Goal: Obtain resource: Download file/media

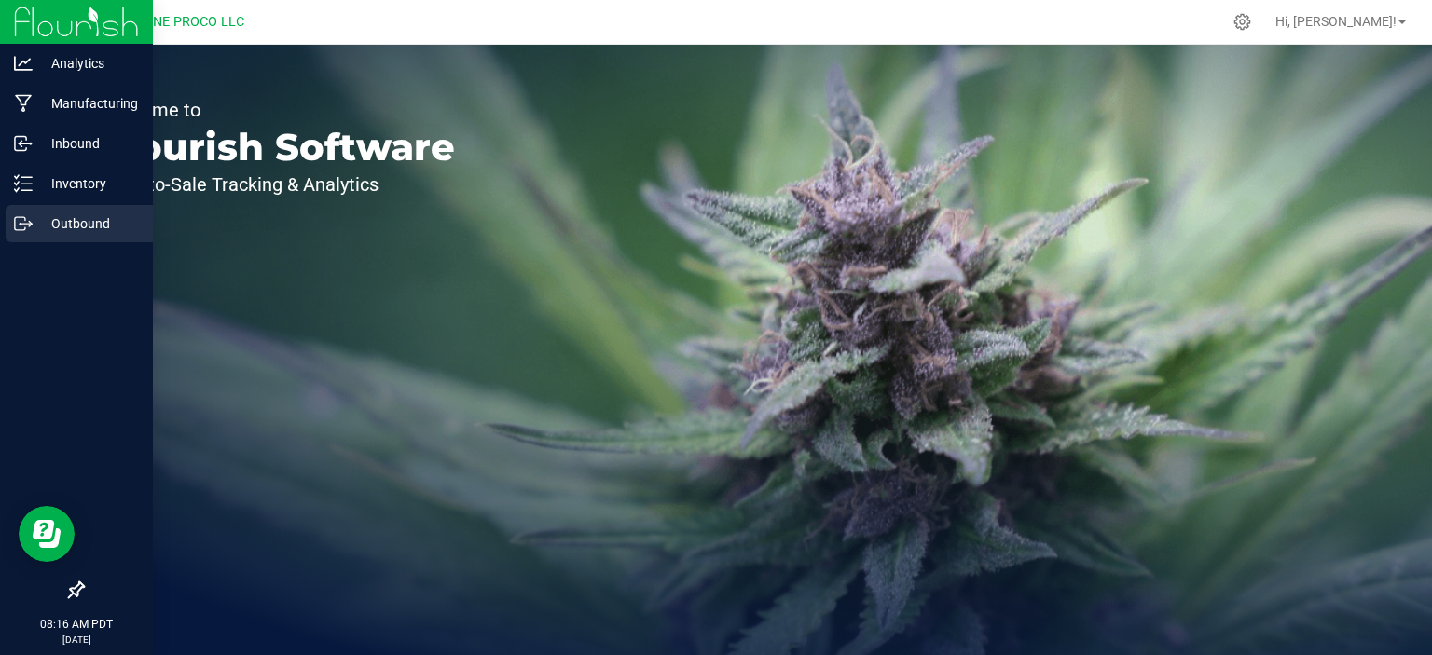
click at [98, 229] on p "Outbound" at bounding box center [89, 224] width 112 height 22
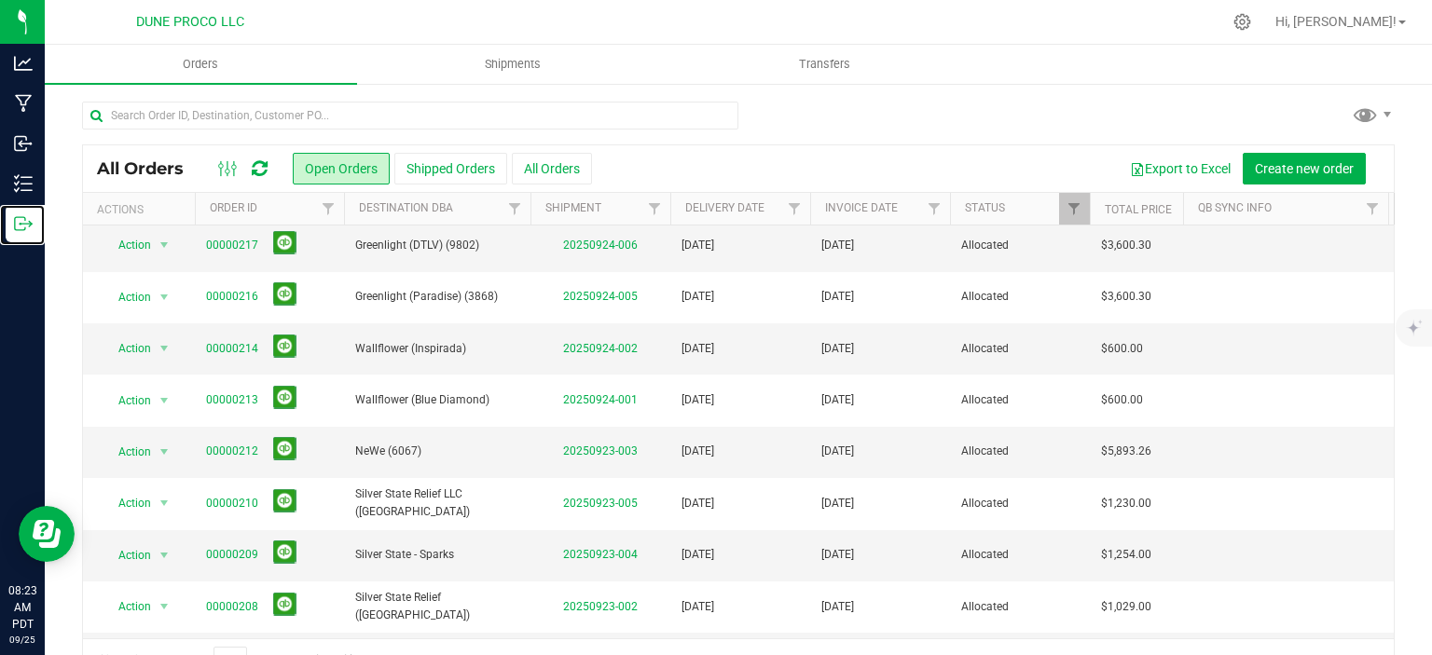
scroll to position [241, 0]
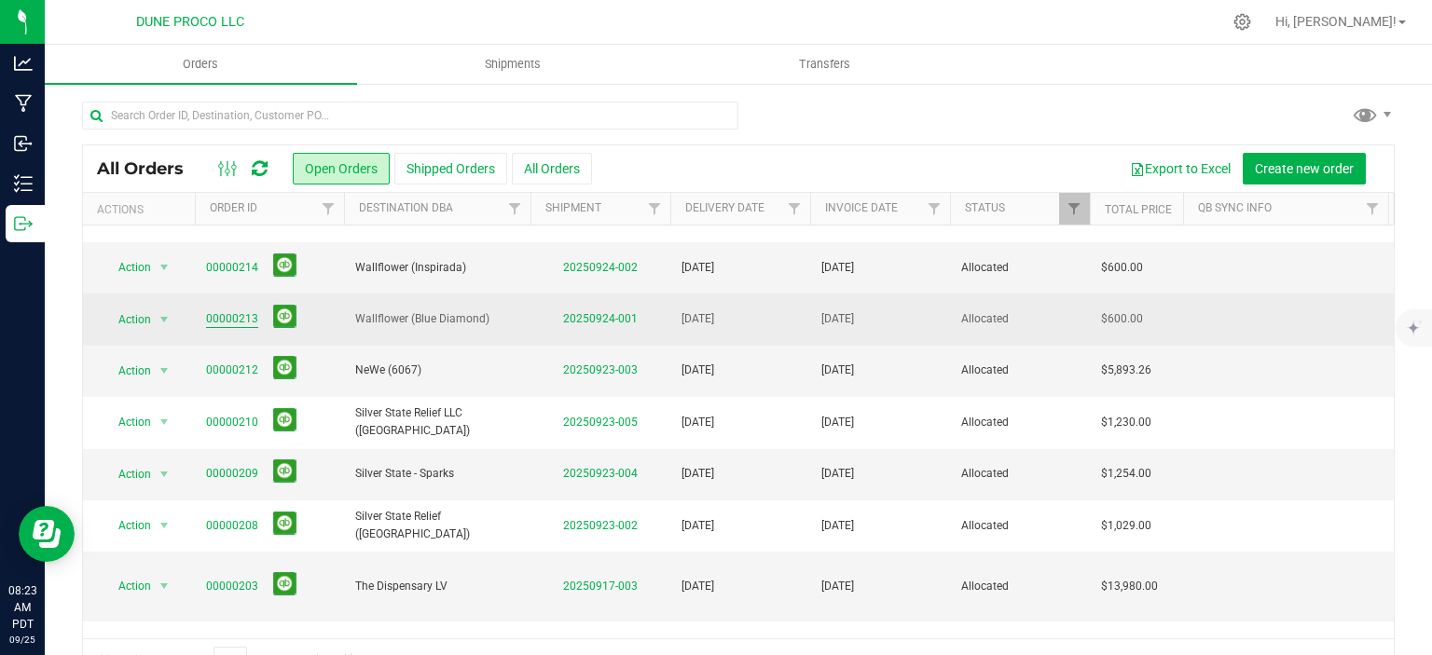
click at [238, 319] on link "00000213" at bounding box center [232, 319] width 52 height 18
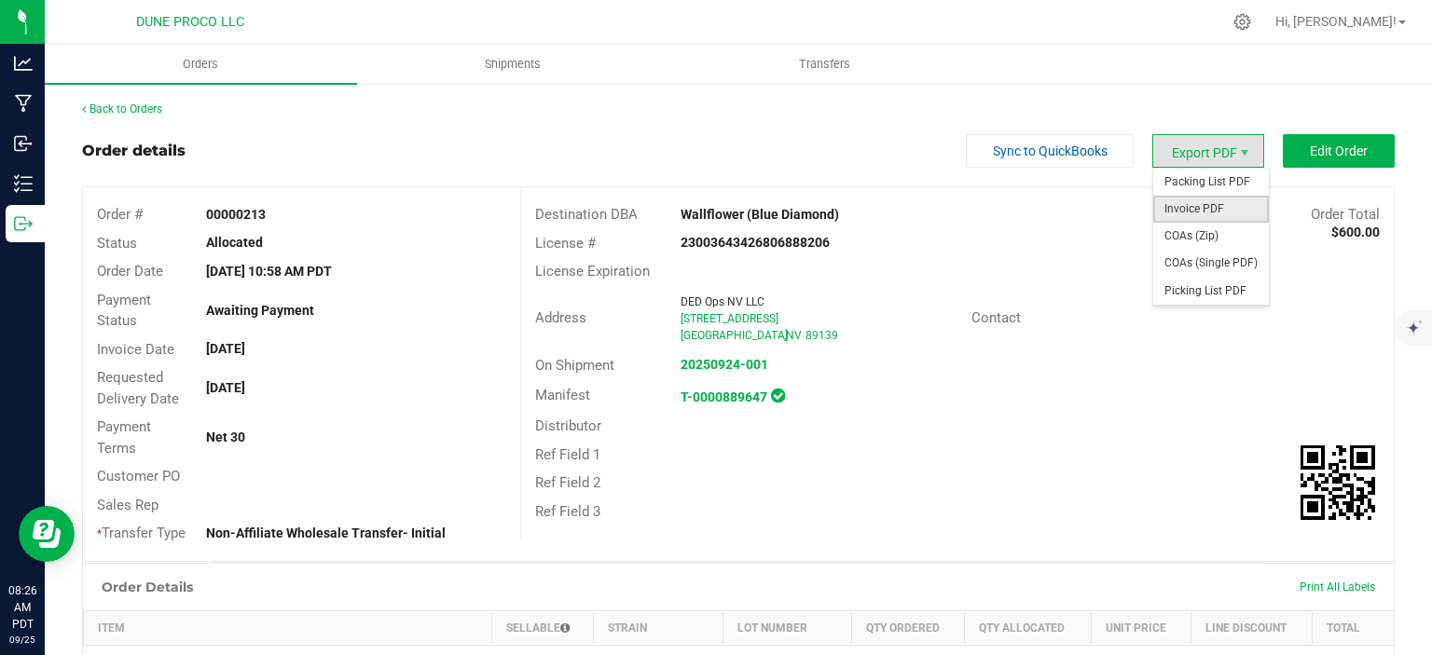
click at [1196, 203] on span "Invoice PDF" at bounding box center [1211, 209] width 116 height 27
click at [1232, 214] on span "Invoice PDF" at bounding box center [1211, 209] width 116 height 27
click at [1228, 214] on span "Invoice PDF" at bounding box center [1211, 209] width 116 height 27
click at [1237, 205] on span "Invoice PDF" at bounding box center [1211, 209] width 116 height 27
click at [1208, 210] on span "Invoice PDF" at bounding box center [1211, 209] width 116 height 27
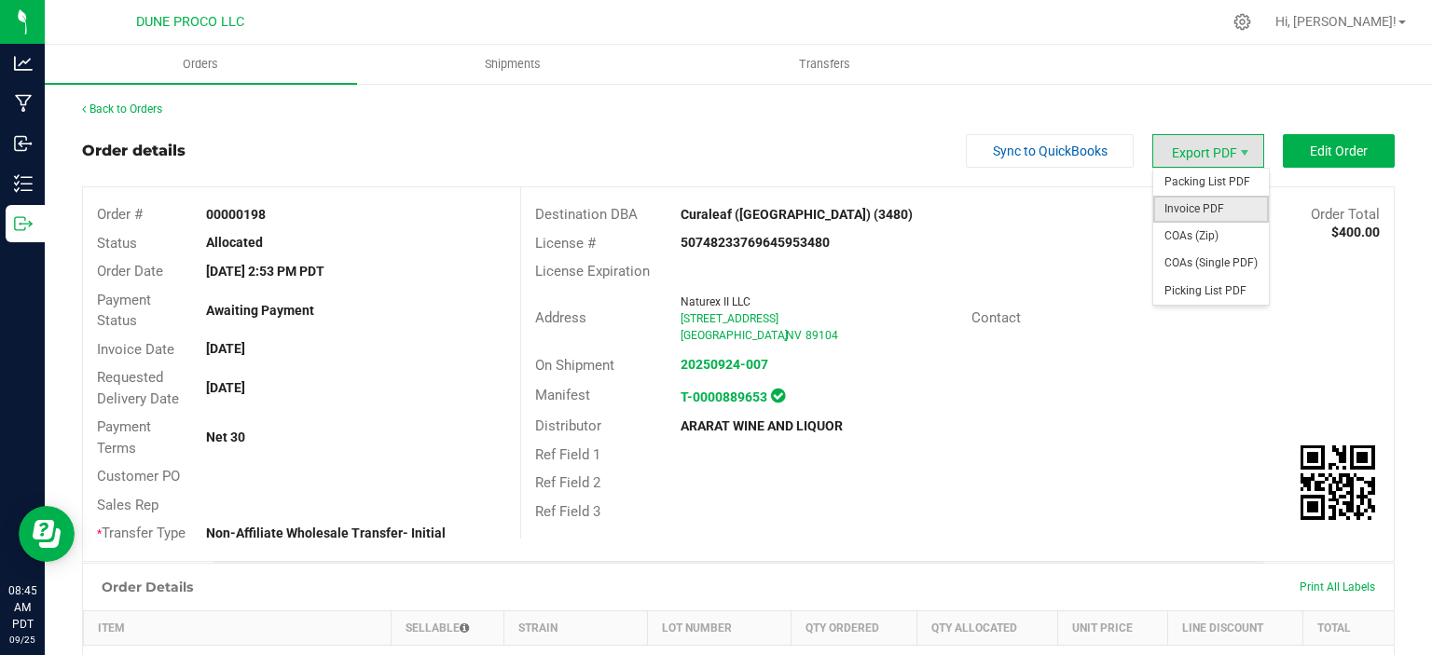
click at [1199, 205] on span "Invoice PDF" at bounding box center [1211, 209] width 116 height 27
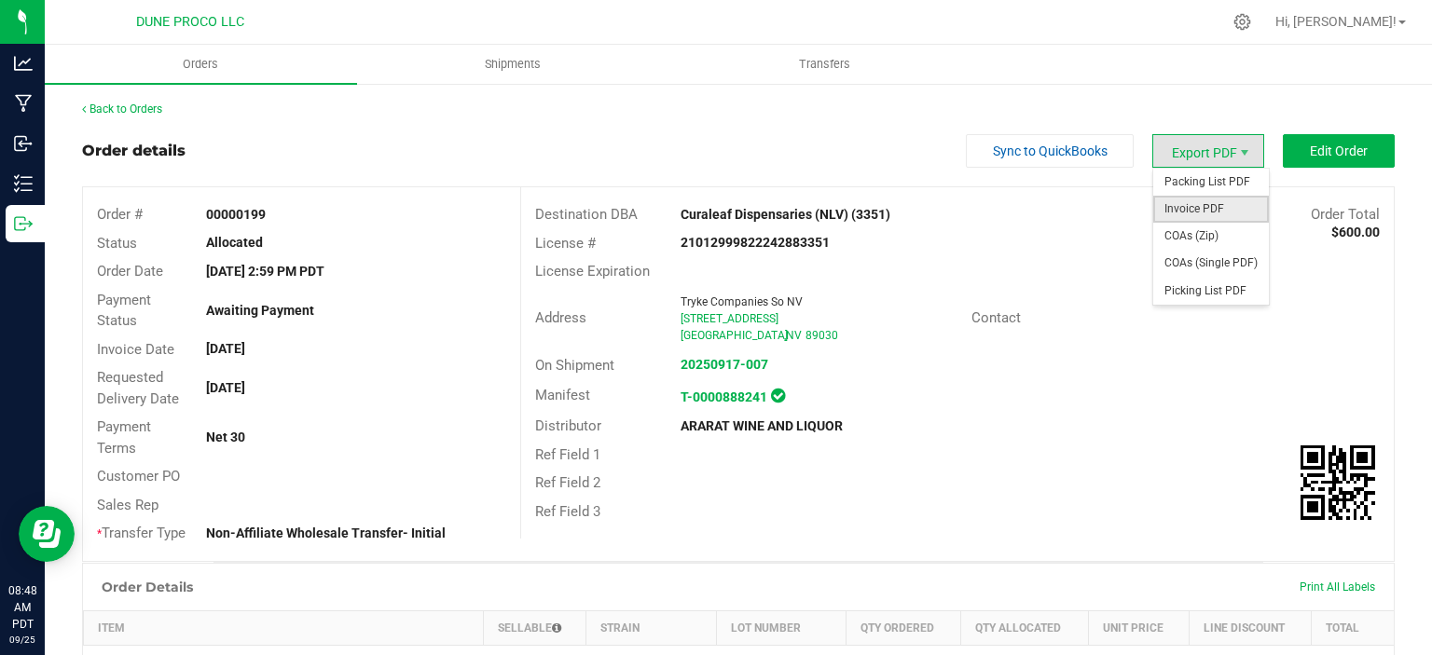
click at [1218, 213] on span "Invoice PDF" at bounding box center [1211, 209] width 116 height 27
